Goal: Complete application form

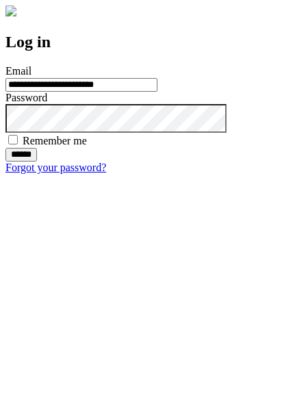
type input "**********"
click at [37, 162] on input "******" at bounding box center [21, 155] width 32 height 14
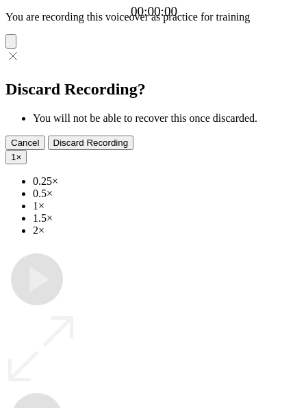
type input "**********"
